Goal: Browse casually: Explore the website without a specific task or goal

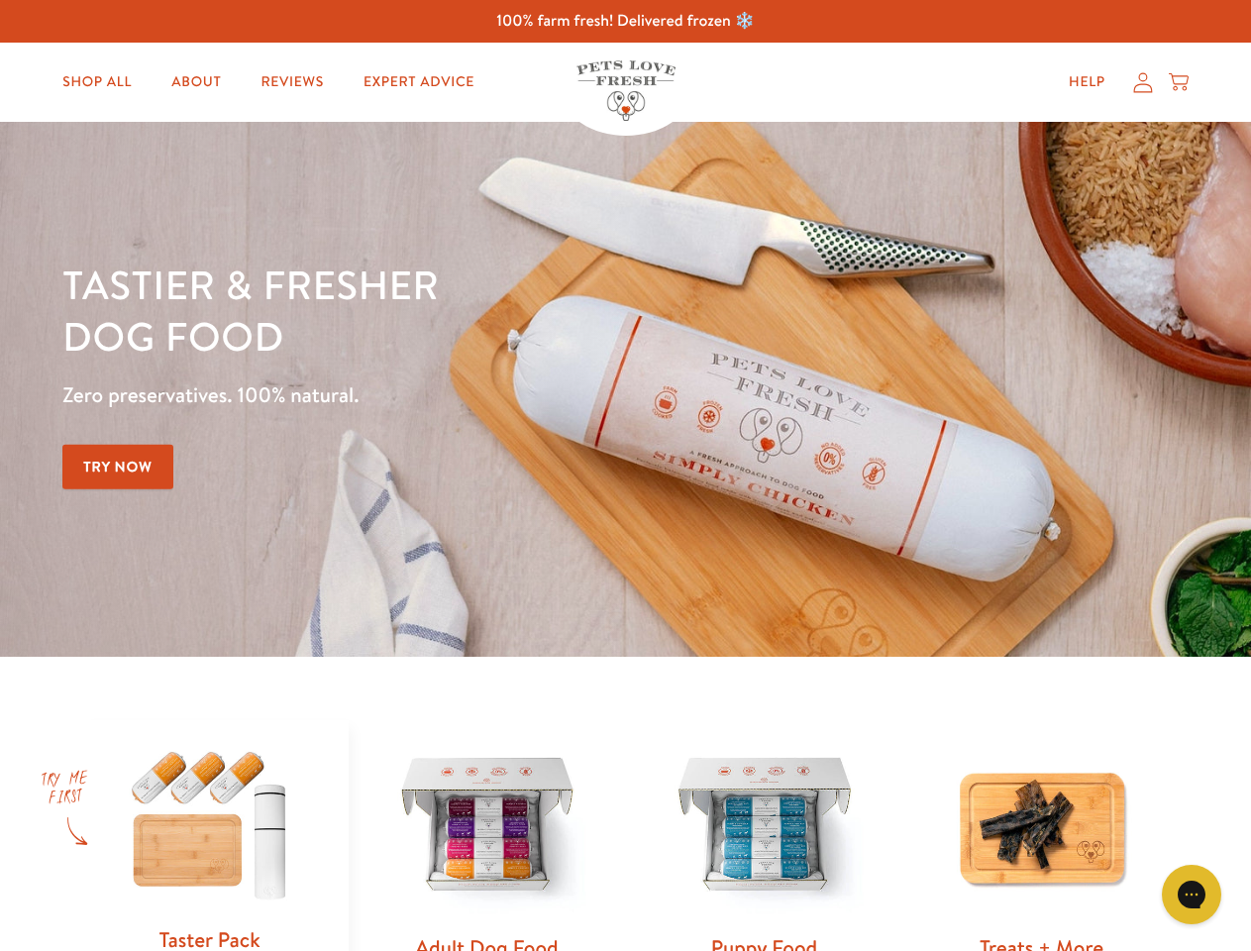
click at [625, 476] on div "Tastier & fresher dog food Zero preservatives. 100% natural. Try Now" at bounding box center [437, 390] width 751 height 262
click at [1192, 895] on icon "Gorgias live chat" at bounding box center [1191, 894] width 19 height 19
